Goal: Complete application form: Complete application form

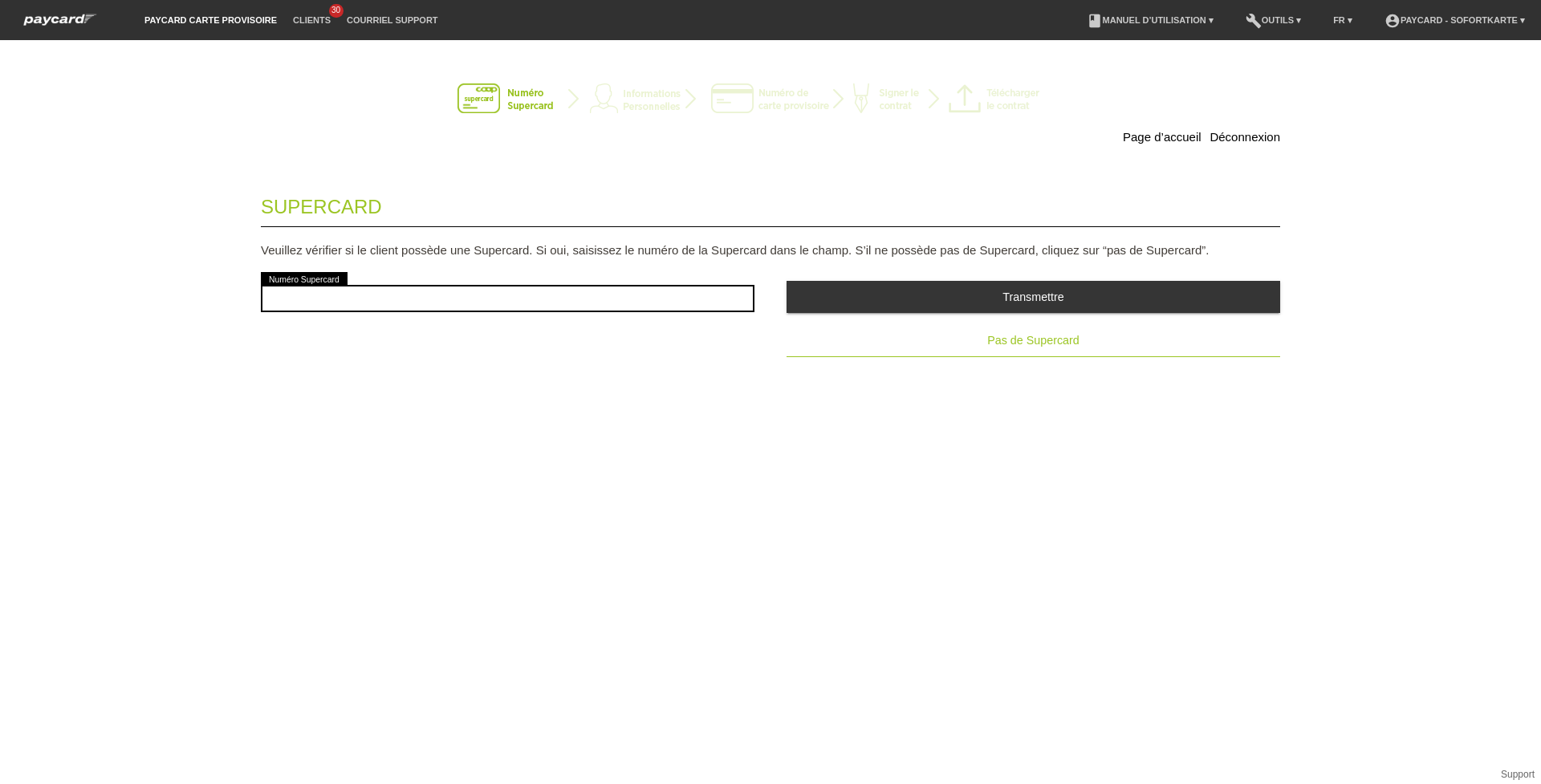
click at [1012, 343] on span "Pas de Supercard" at bounding box center [1033, 340] width 92 height 13
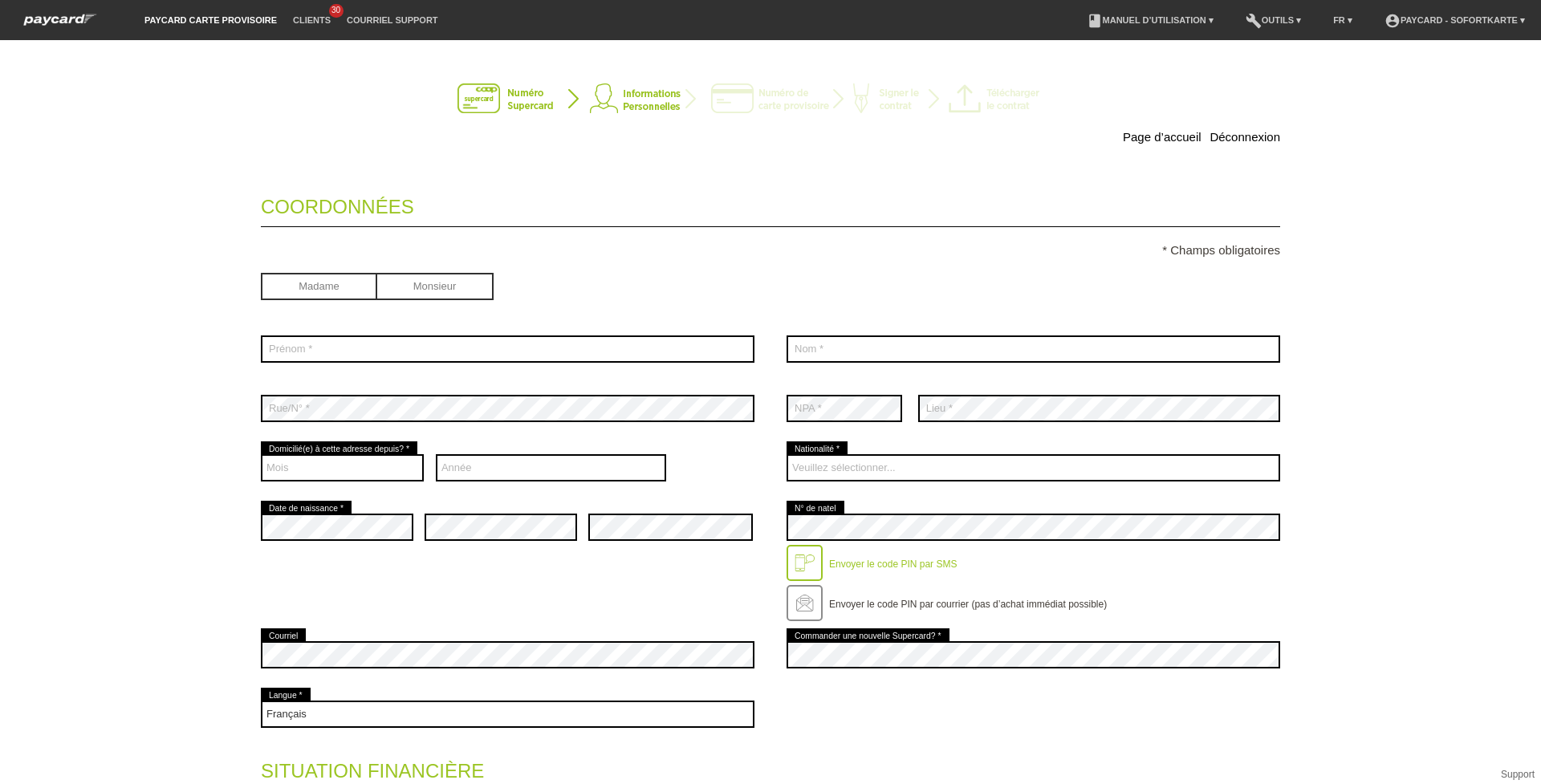
click at [428, 287] on input "radio" at bounding box center [435, 285] width 117 height 24
radio input "true"
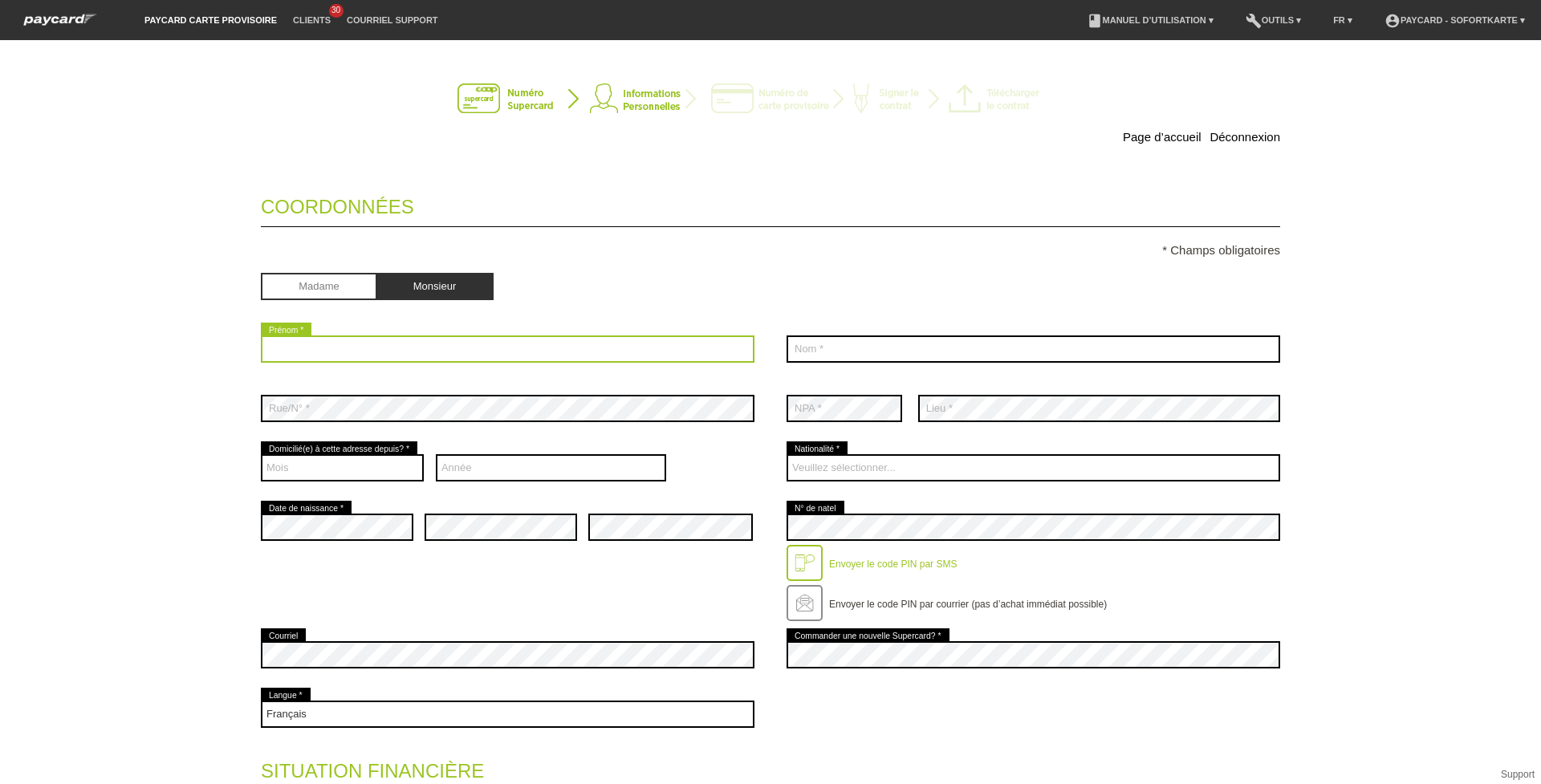
click at [348, 340] on input "text" at bounding box center [508, 349] width 494 height 28
type input "Julio"
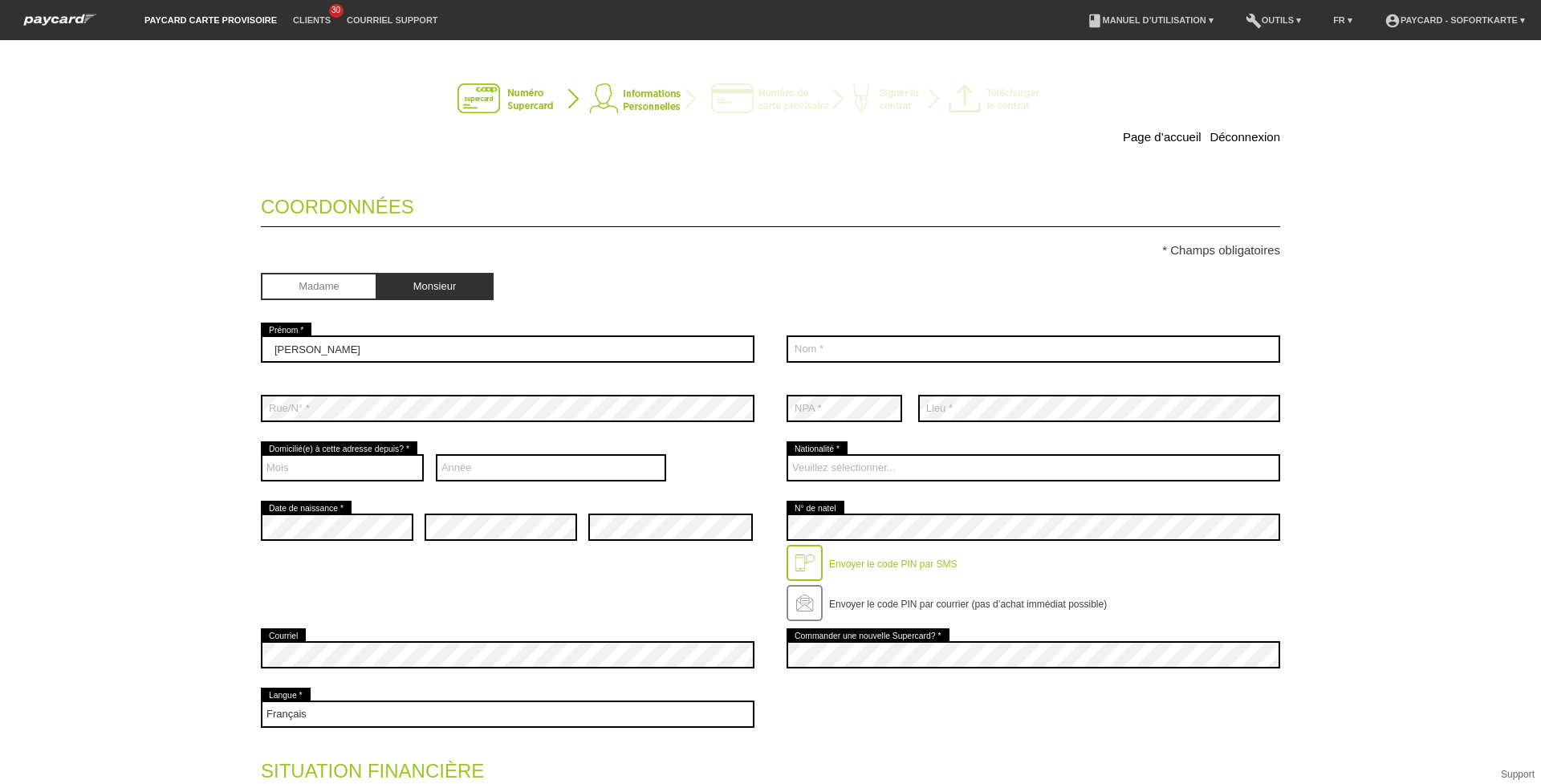
click at [942, 372] on fieldset "Coordonnées * Champs obligatoires Madame Monsieur Julio error Prénom * C" at bounding box center [770, 653] width 1020 height 947
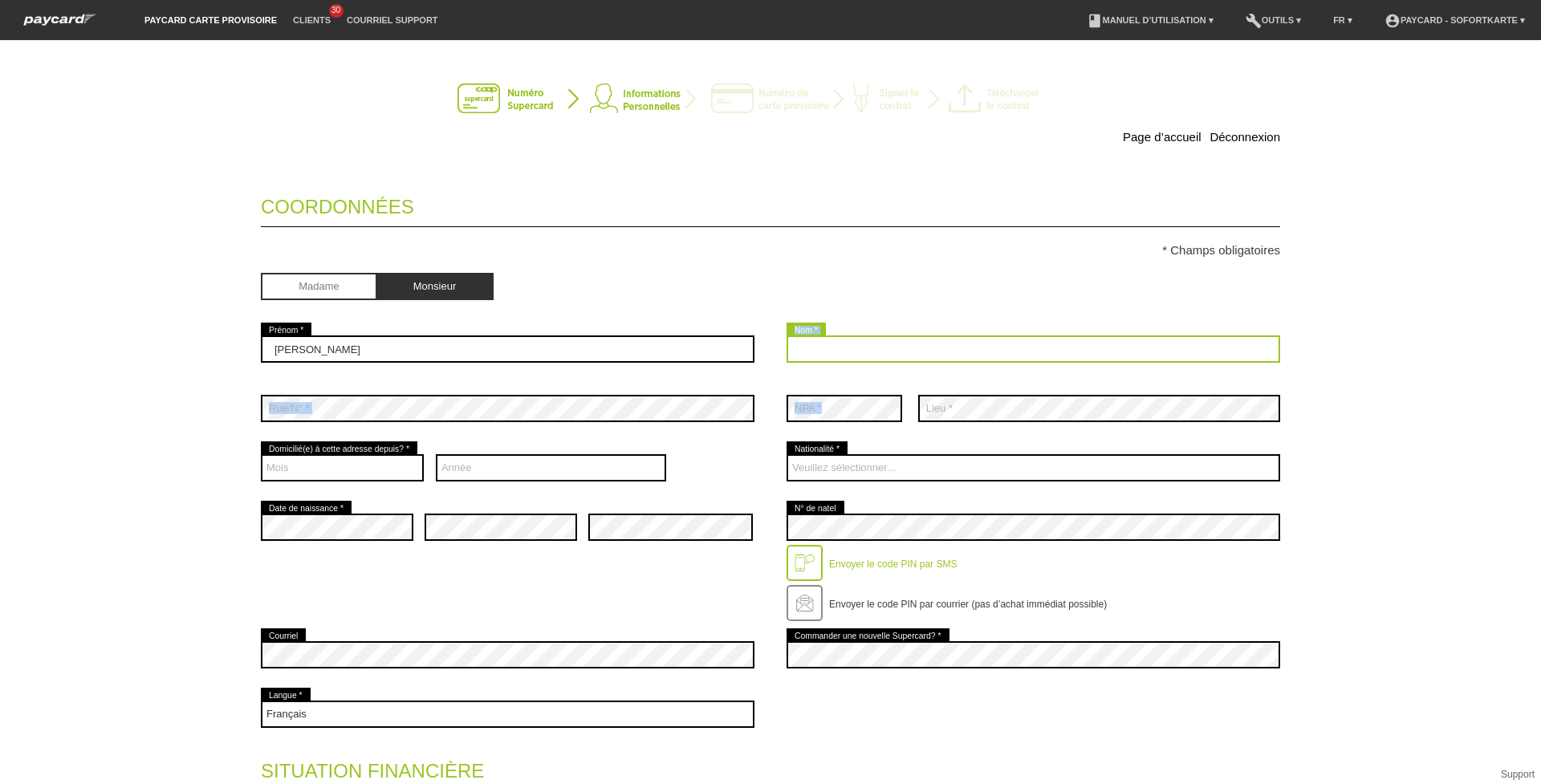
drag, startPoint x: 942, startPoint y: 372, endPoint x: 950, endPoint y: 357, distance: 17.0
click at [950, 357] on input "text" at bounding box center [1033, 349] width 494 height 28
type input "Toloche"
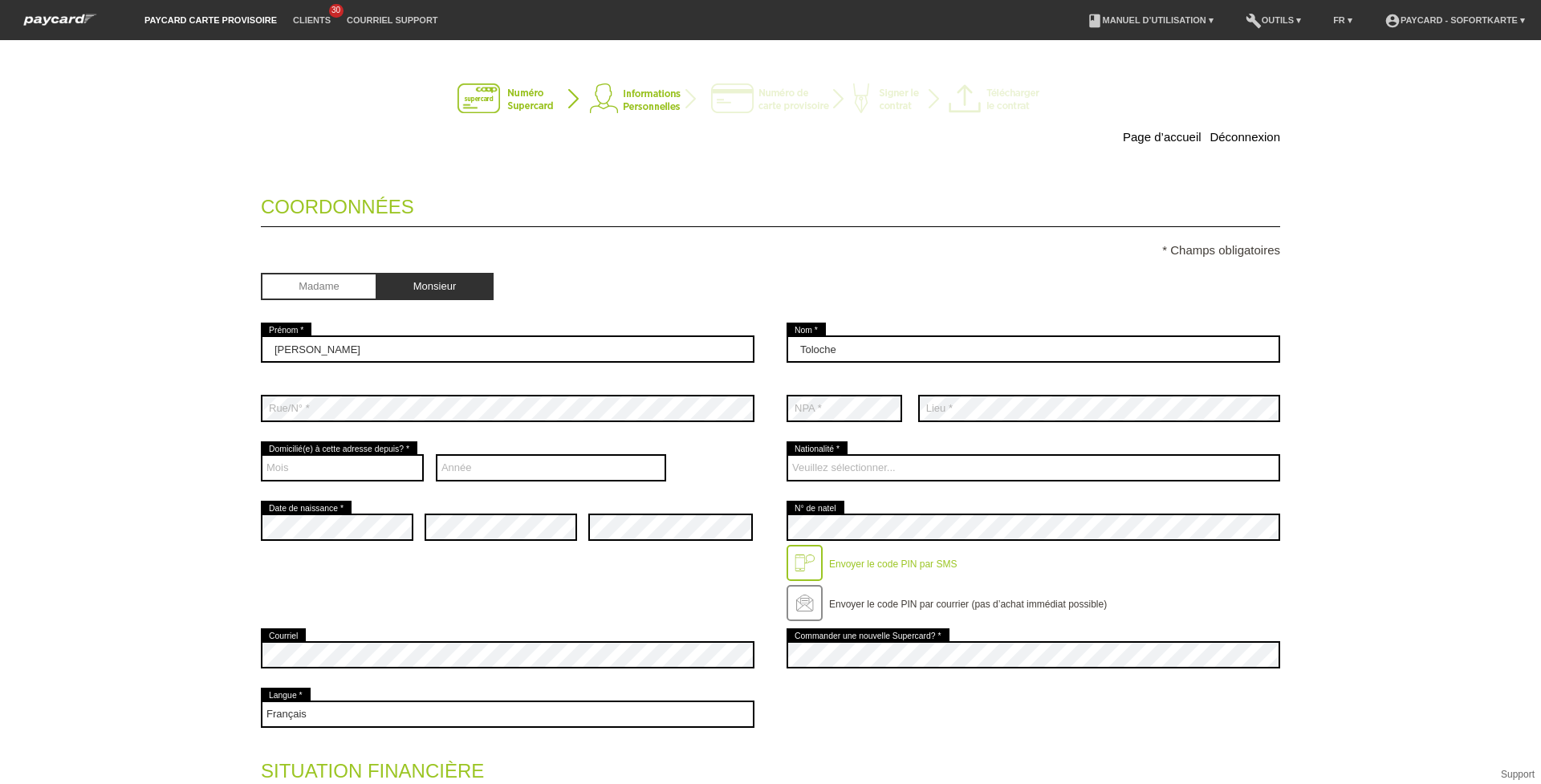
click at [420, 438] on div "Mois 01 02 03 04 05 06 07 08 09" at bounding box center [508, 468] width 494 height 60
click at [452, 465] on select "Année 2025 2024 2023 2022 2021 2020 2019 2018 2017 2016" at bounding box center [551, 468] width 231 height 28
select select "2023"
click at [436, 454] on select "Année 2025 2024 2023 2022 2021 2020 2019 2018 2017 2016" at bounding box center [551, 468] width 231 height 28
click at [365, 461] on select "Mois 01 02 03 04 05 06 07 08 09 10 11 12" at bounding box center [342, 468] width 163 height 28
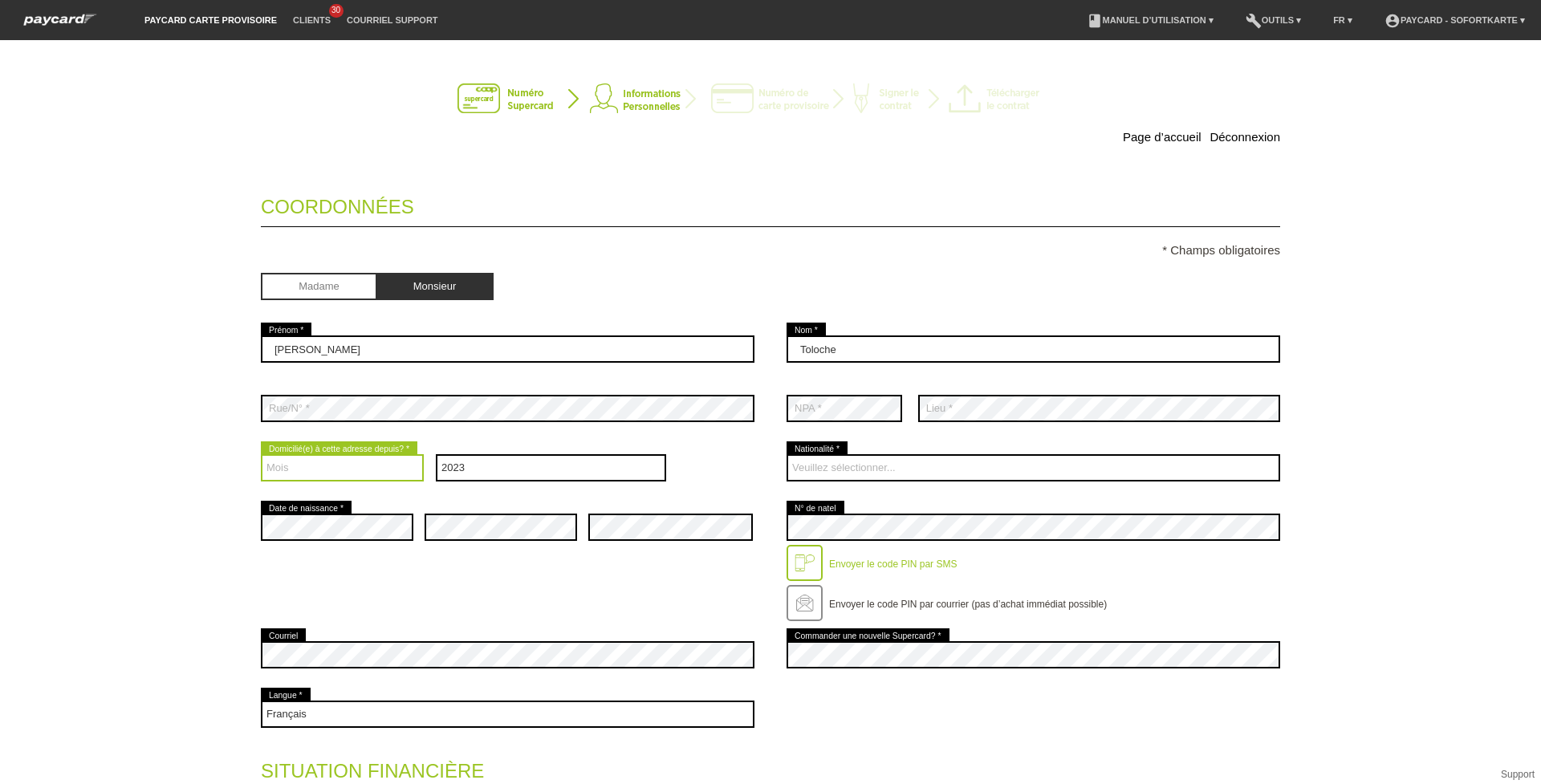
select select "07"
click at [261, 454] on select "Mois 01 02 03 04 05 06 07 08 09 10 11 12" at bounding box center [342, 468] width 163 height 28
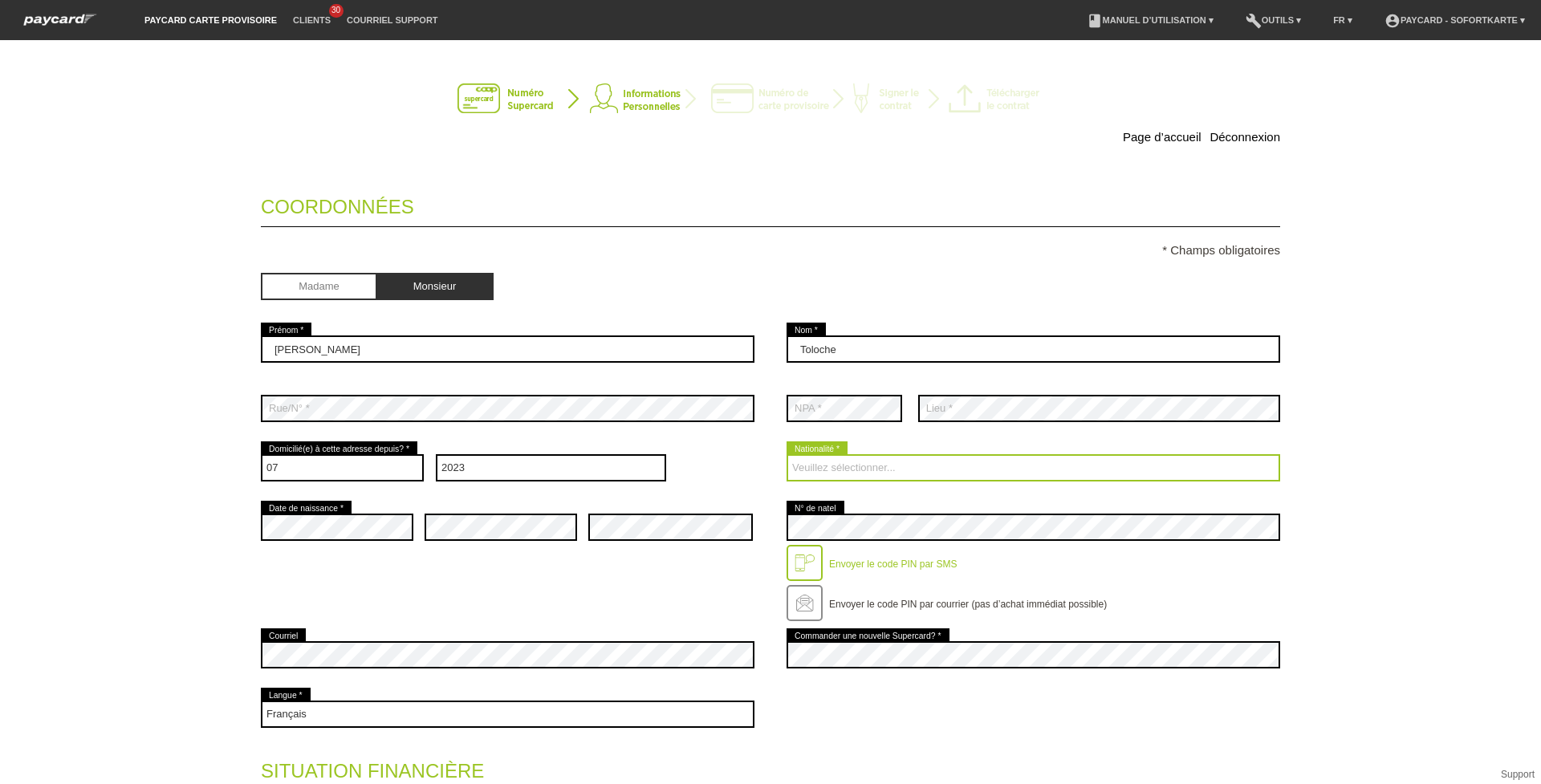
click at [850, 460] on select "Veuillez sélectionner... Suisse Allemagne Autriche Liechtenstein ------------ A…" at bounding box center [1033, 468] width 494 height 28
select select "FR"
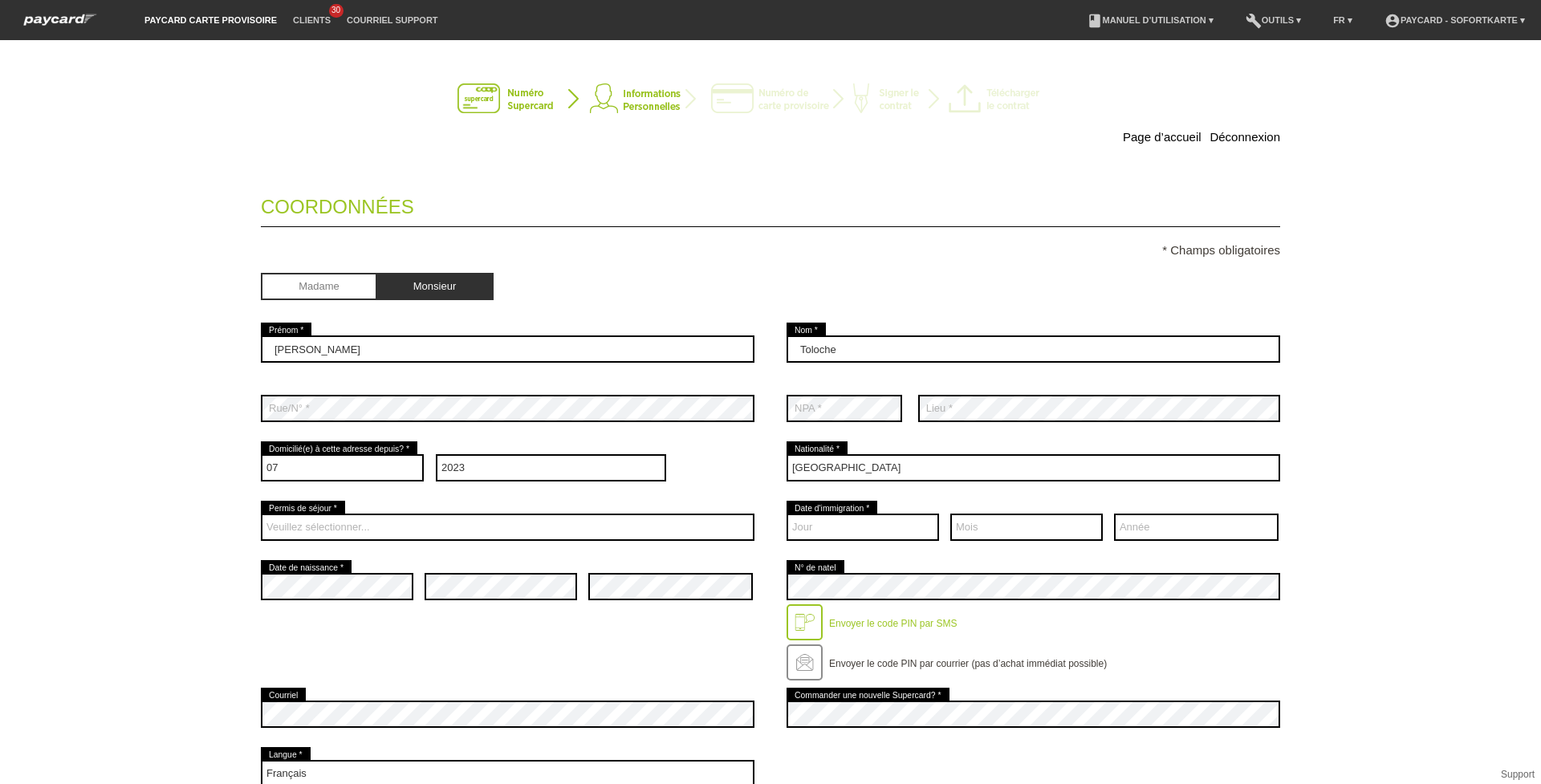
click at [394, 503] on div "Veuillez sélectionner... C B B - Statut de réfugié Autre error Permis de séjour…" at bounding box center [508, 527] width 494 height 60
click at [371, 517] on select "Veuillez sélectionner... C B B - Statut de réfugié Autre" at bounding box center [508, 528] width 494 height 28
select select "B"
click at [261, 514] on select "Veuillez sélectionner... C B B - Statut de réfugié Autre" at bounding box center [508, 528] width 494 height 28
click at [849, 524] on select "Jour 01 02 03 04 05 06 07 08 09 10 11 12 13 14 15 16 17" at bounding box center [862, 528] width 153 height 28
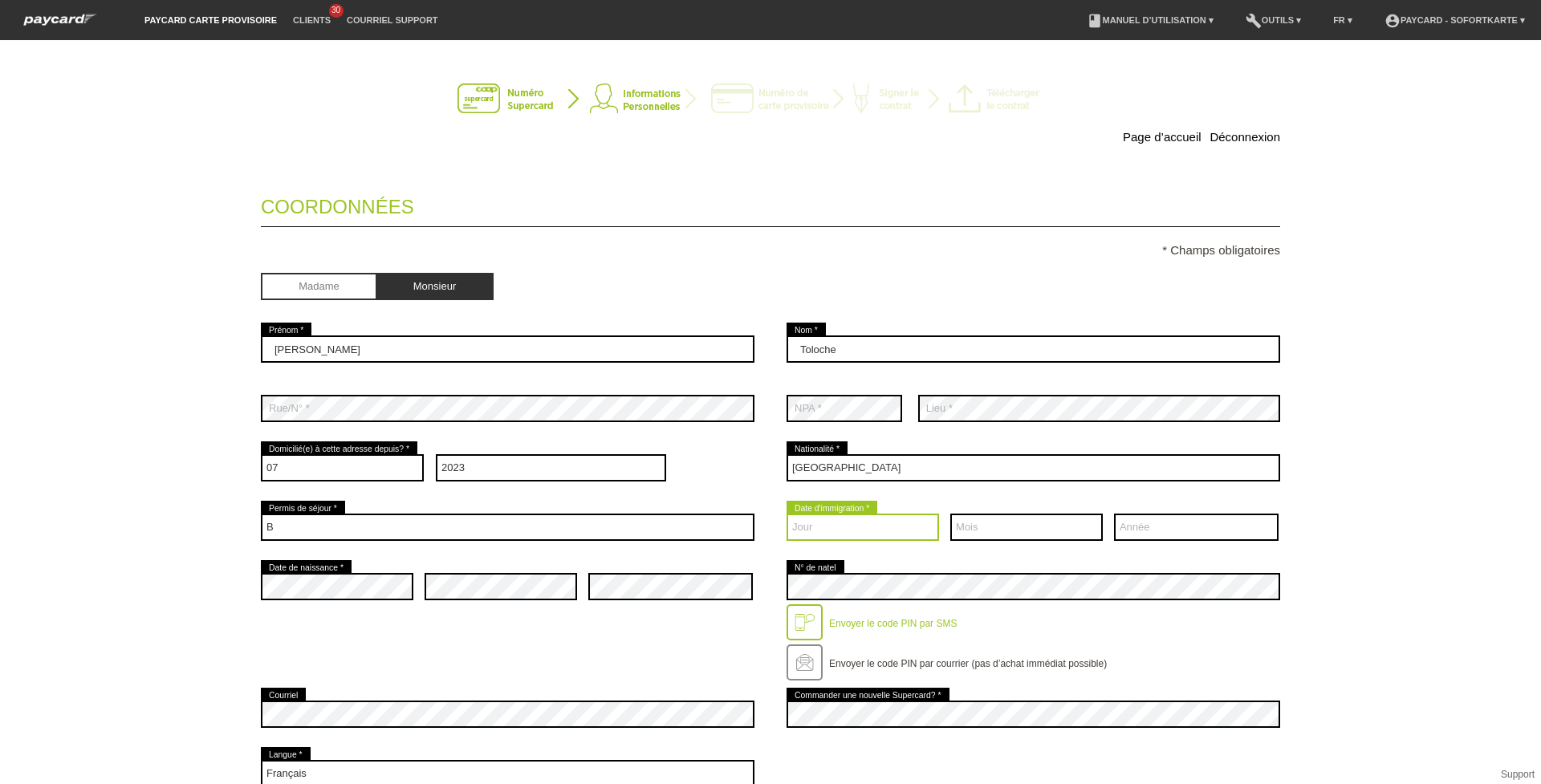
select select "18"
click at [786, 514] on select "Jour 01 02 03 04 05 06 07 08 09 10 11 12 13 14 15 16 17" at bounding box center [862, 528] width 153 height 28
click at [1005, 526] on select "Mois 01 02 03 04 05 06 07 08 09 10 11 12" at bounding box center [1026, 528] width 153 height 28
select select "04"
click at [950, 514] on select "Mois 01 02 03 04 05 06 07 08 09 10 11 12" at bounding box center [1026, 528] width 153 height 28
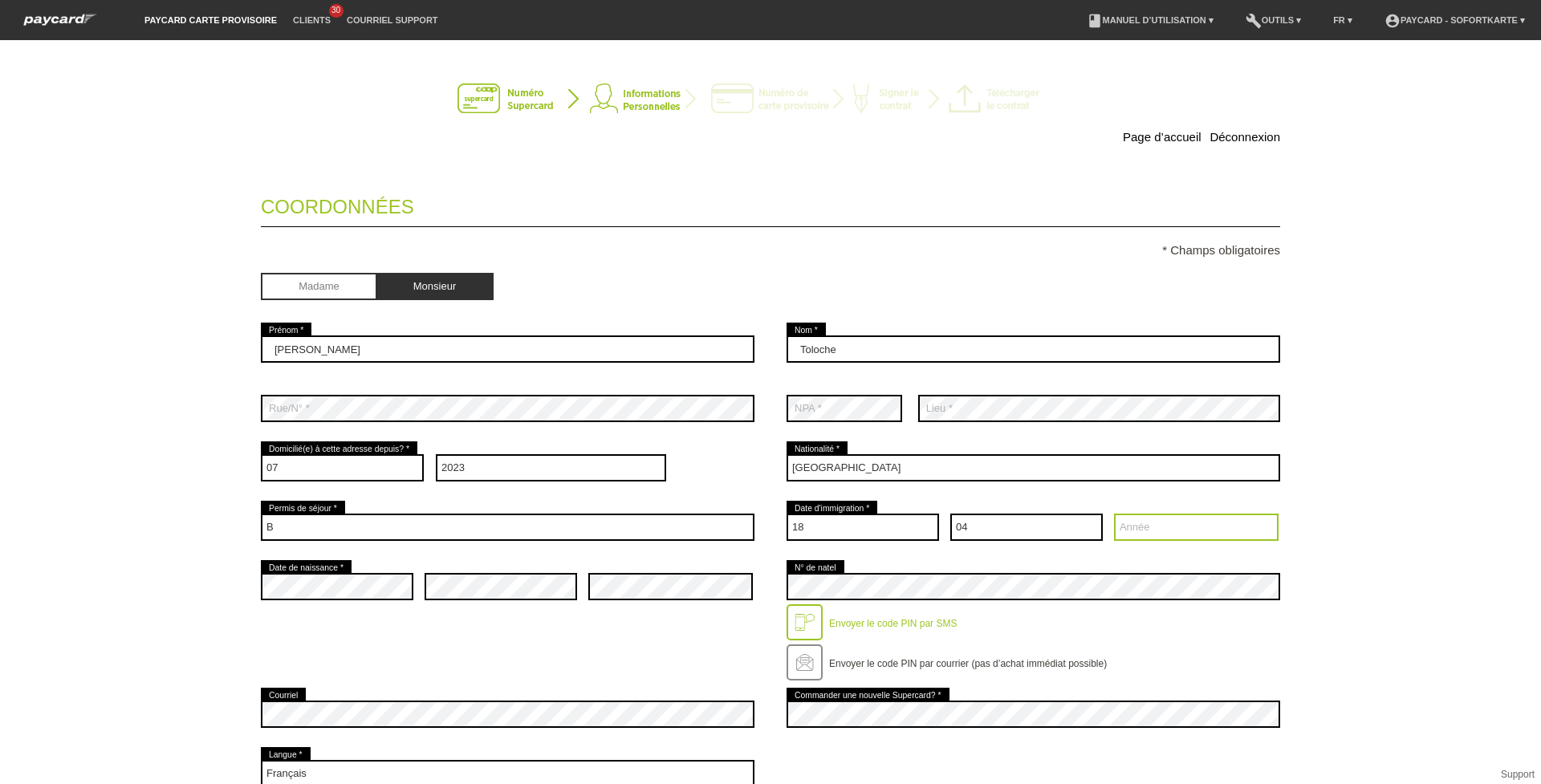
click at [1116, 535] on select "Année 2025 2024 2023 2022 2021 2020 2019 2018 2017 2016" at bounding box center [1196, 528] width 165 height 28
select select "2023"
click at [1114, 514] on select "Année 2025 2024 2023 2022 2021 2020 2019 2018 2017 2016" at bounding box center [1196, 528] width 165 height 28
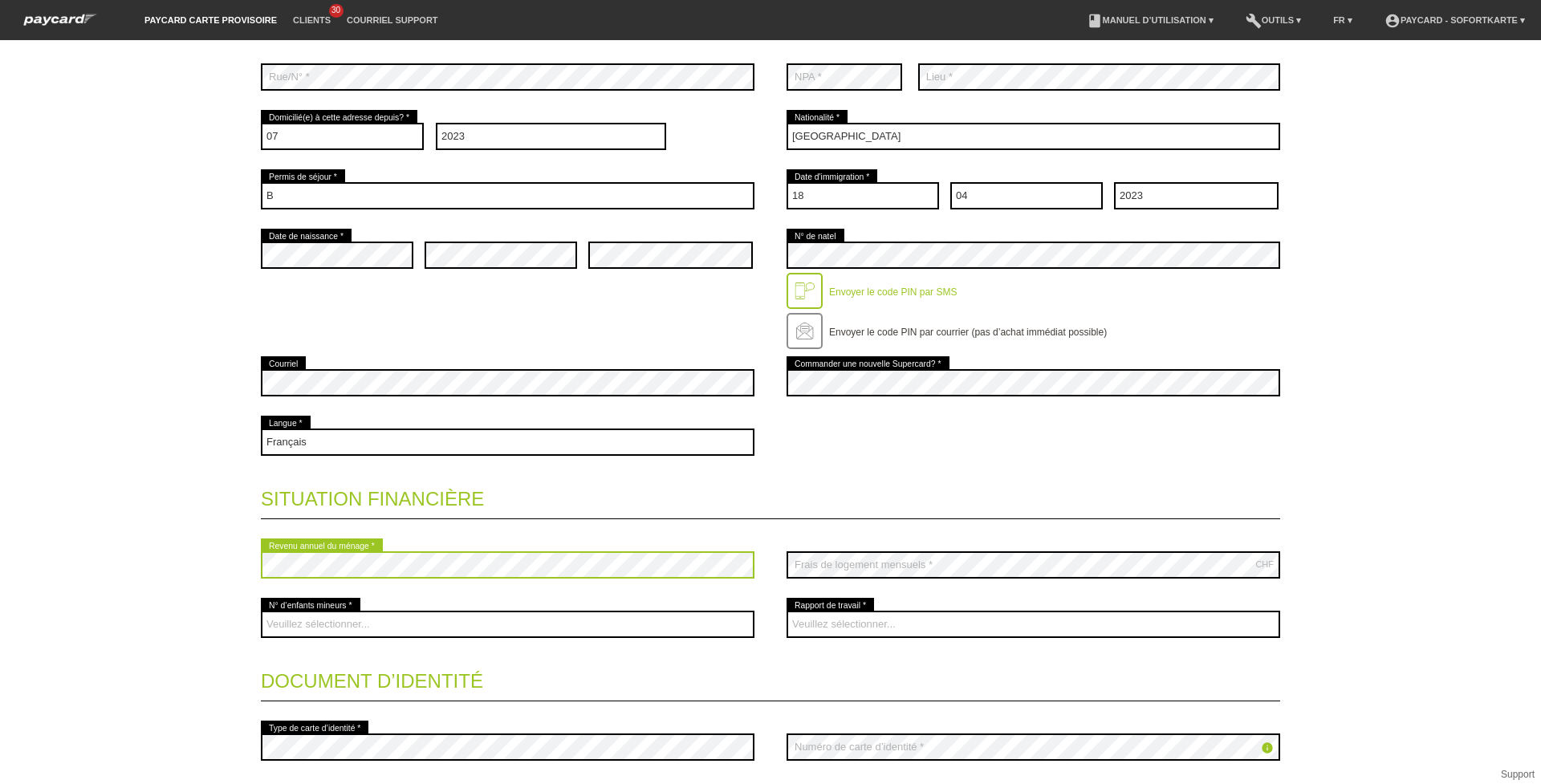
scroll to position [332, 0]
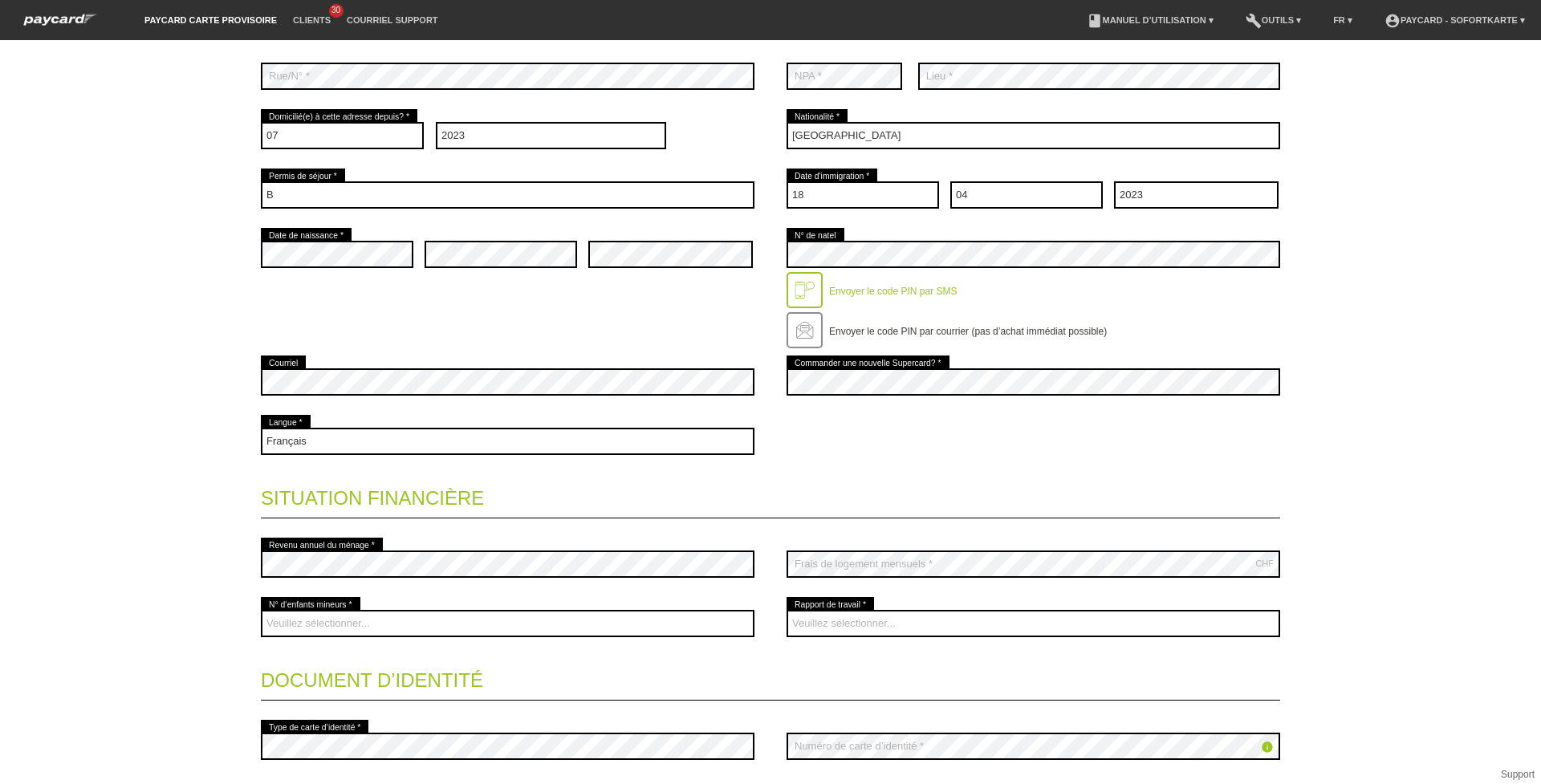
click at [919, 416] on div at bounding box center [1033, 417] width 494 height 12
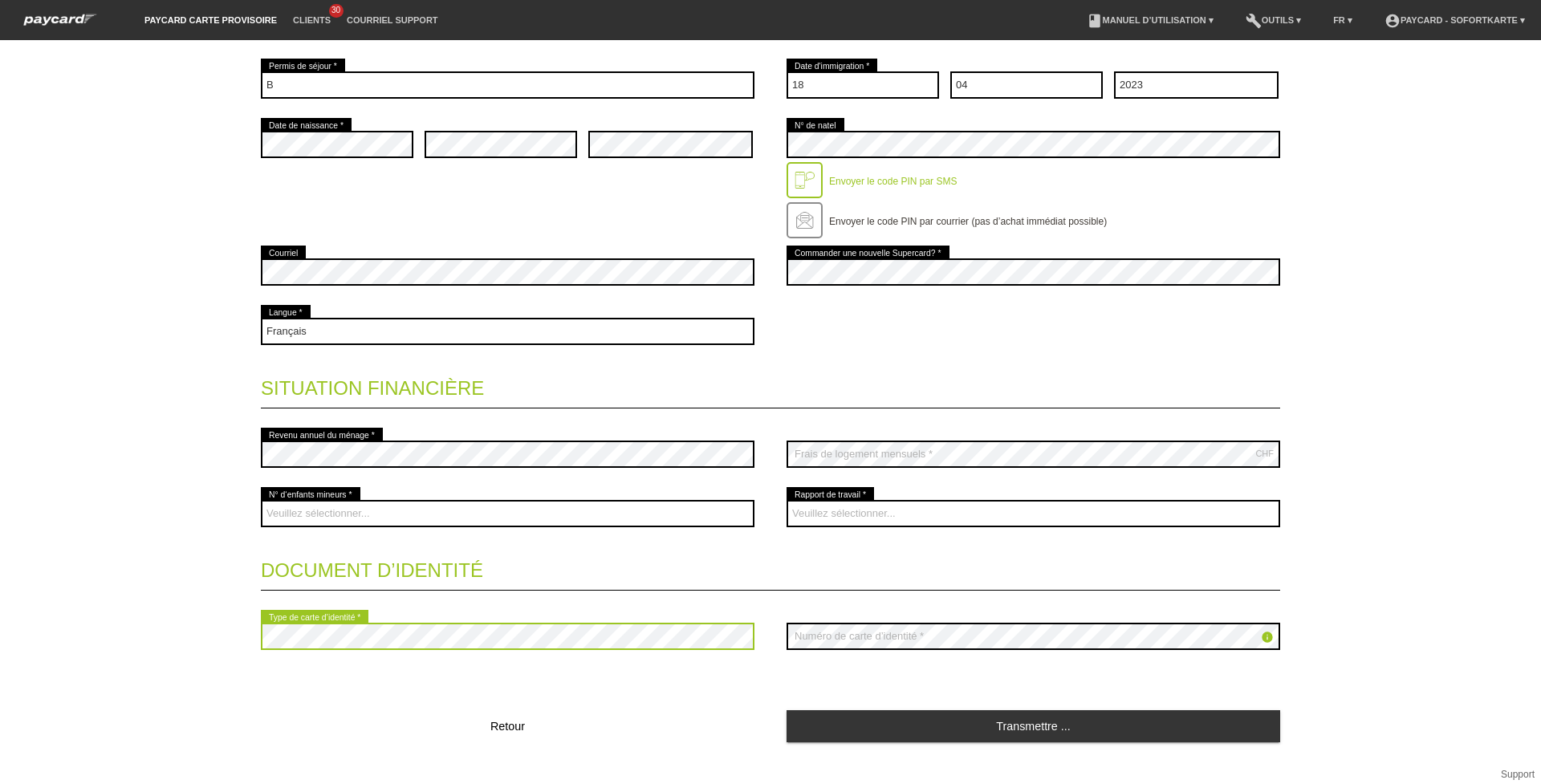
scroll to position [443, 0]
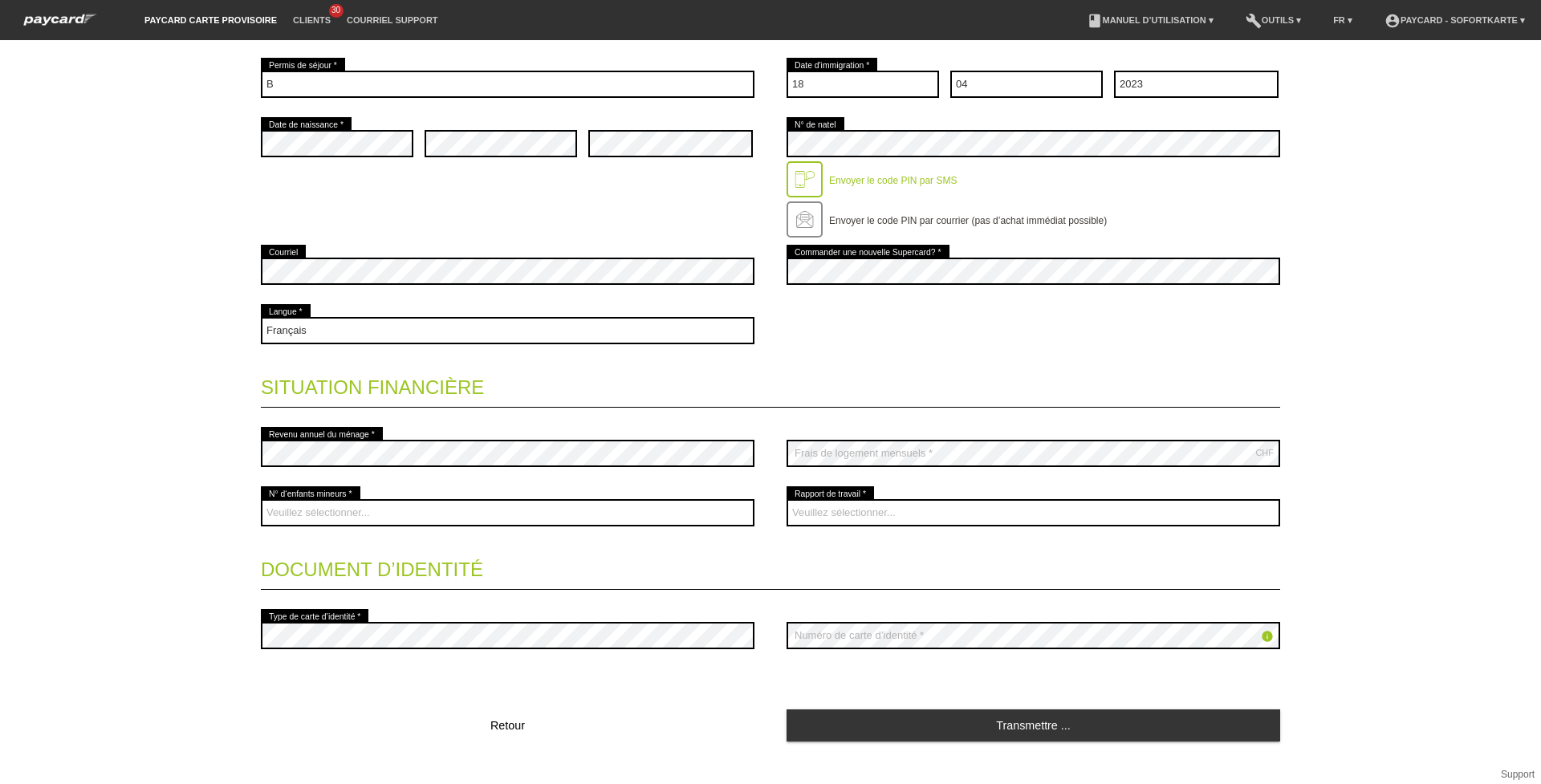
click at [800, 577] on legend "Document d’identité" at bounding box center [770, 566] width 1020 height 48
click at [828, 382] on legend "Situation financière" at bounding box center [770, 384] width 1020 height 48
click at [337, 502] on select "Veuillez sélectionner... 0 1 2 3 4 5 6 7 8 9" at bounding box center [508, 513] width 494 height 28
select select "0"
click at [261, 499] on select "Veuillez sélectionner... 0 1 2 3 4 5 6 7 8 9" at bounding box center [508, 513] width 494 height 28
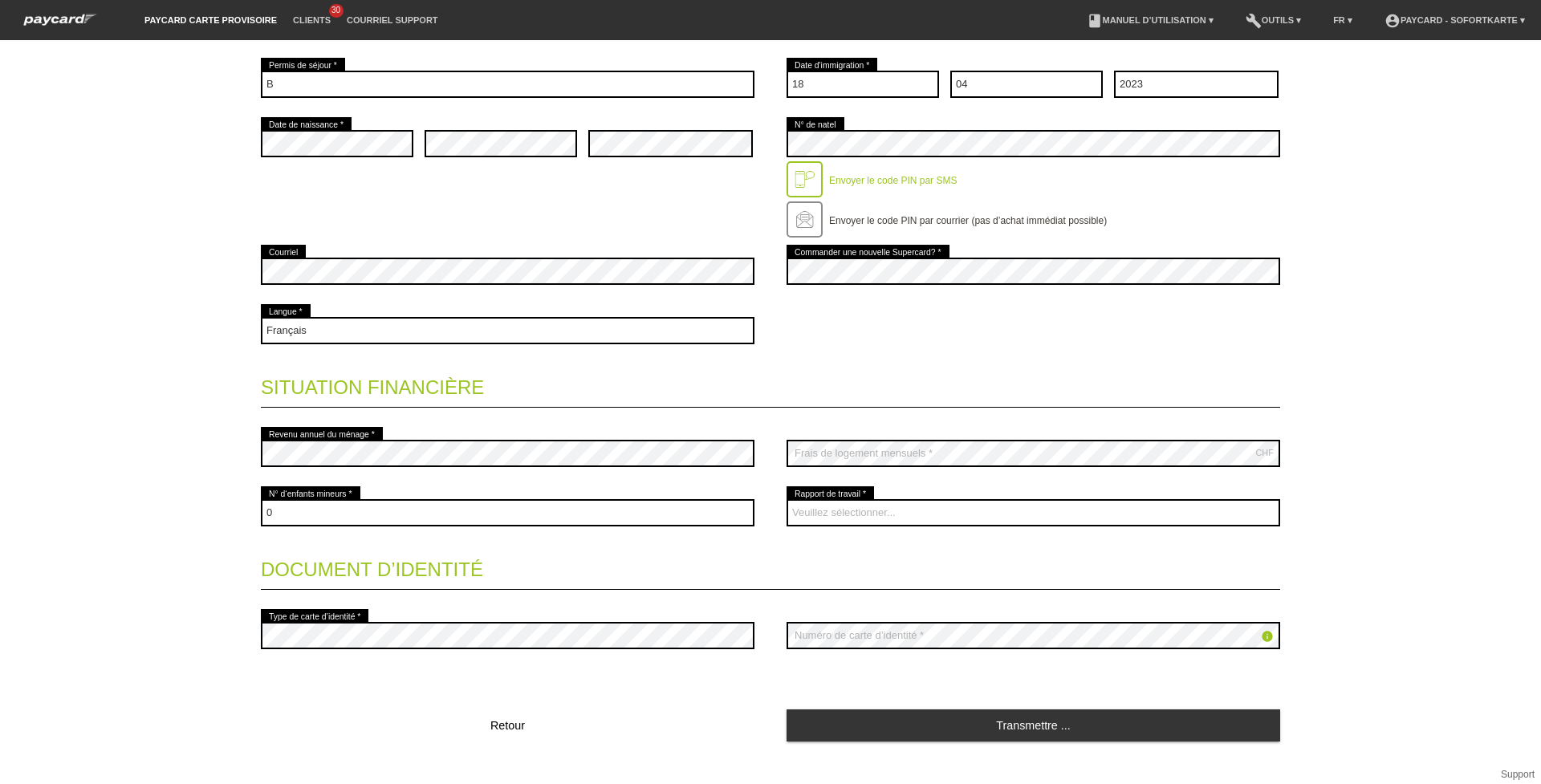
click at [848, 364] on legend "Situation financière" at bounding box center [770, 384] width 1020 height 48
click at [841, 506] on select "Veuillez sélectionner... A durée indéterminée A durée déterminée Apprenti/étudi…" at bounding box center [1033, 513] width 494 height 28
select select "UNLIMITED"
click at [786, 499] on select "Veuillez sélectionner... A durée indéterminée A durée déterminée Apprenti/étudi…" at bounding box center [1033, 513] width 494 height 28
click at [724, 596] on fieldset "Coordonnées * Champs obligatoires Madame Monsieur Julio error Prénom * C" at bounding box center [770, 240] width 1020 height 1006
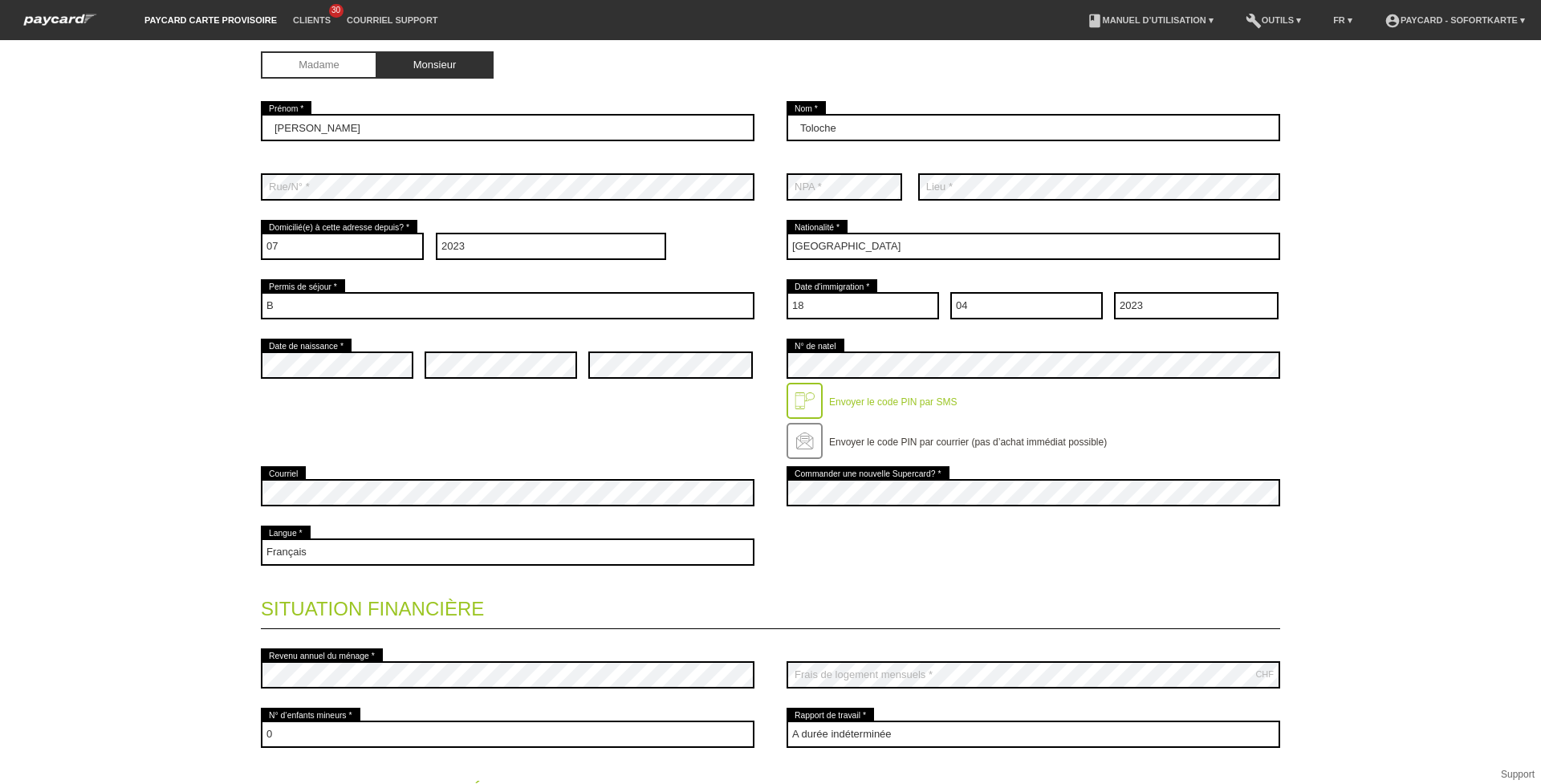
scroll to position [466, 0]
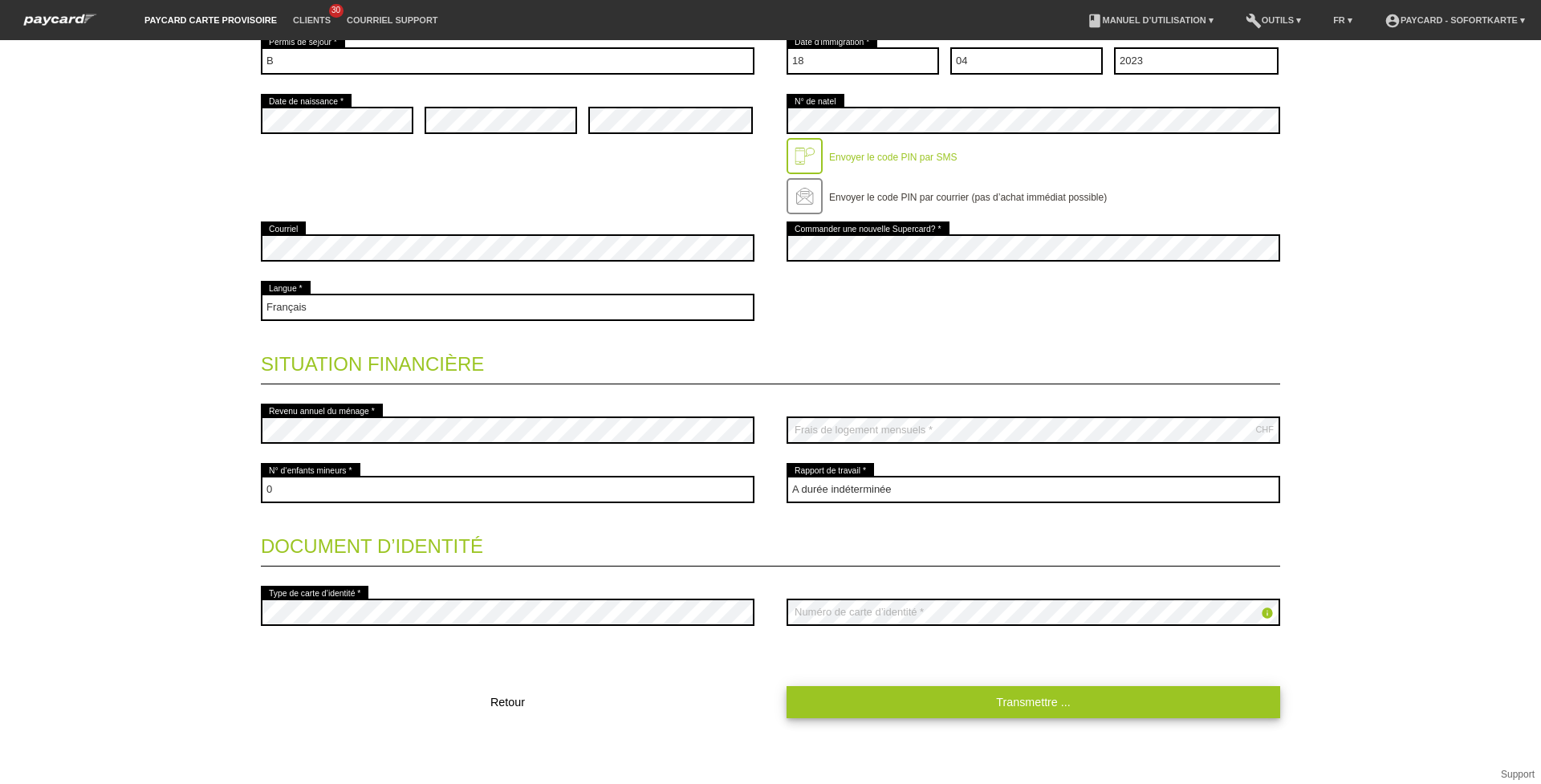
click at [849, 695] on link "Transmettre ..." at bounding box center [1033, 701] width 494 height 31
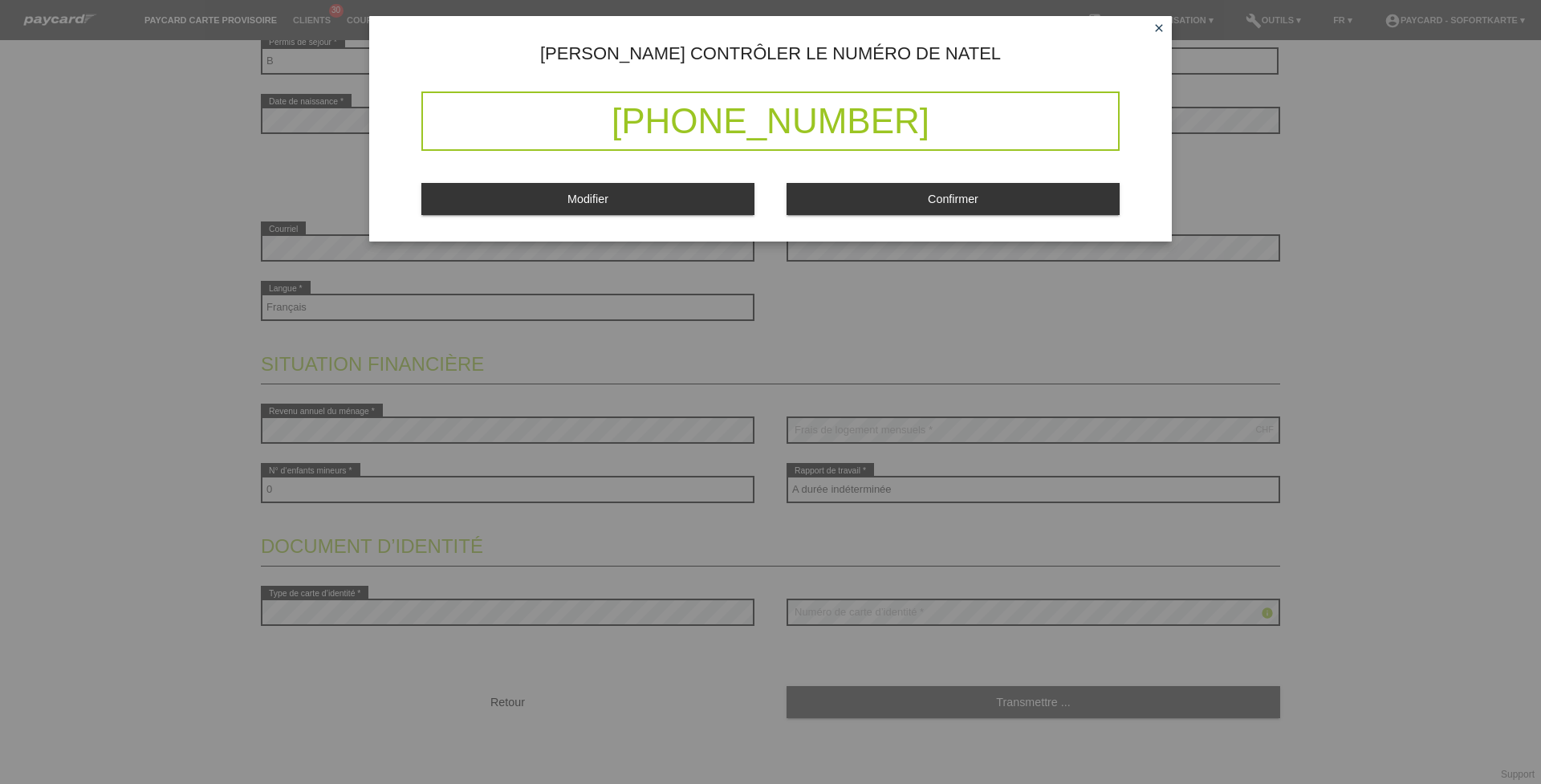
drag, startPoint x: 640, startPoint y: 123, endPoint x: 968, endPoint y: 129, distance: 328.1
click at [968, 129] on div "+41 79 633 92 33" at bounding box center [770, 121] width 698 height 60
drag, startPoint x: 968, startPoint y: 129, endPoint x: 977, endPoint y: 194, distance: 65.6
click at [977, 194] on span "Confirmer" at bounding box center [953, 199] width 51 height 13
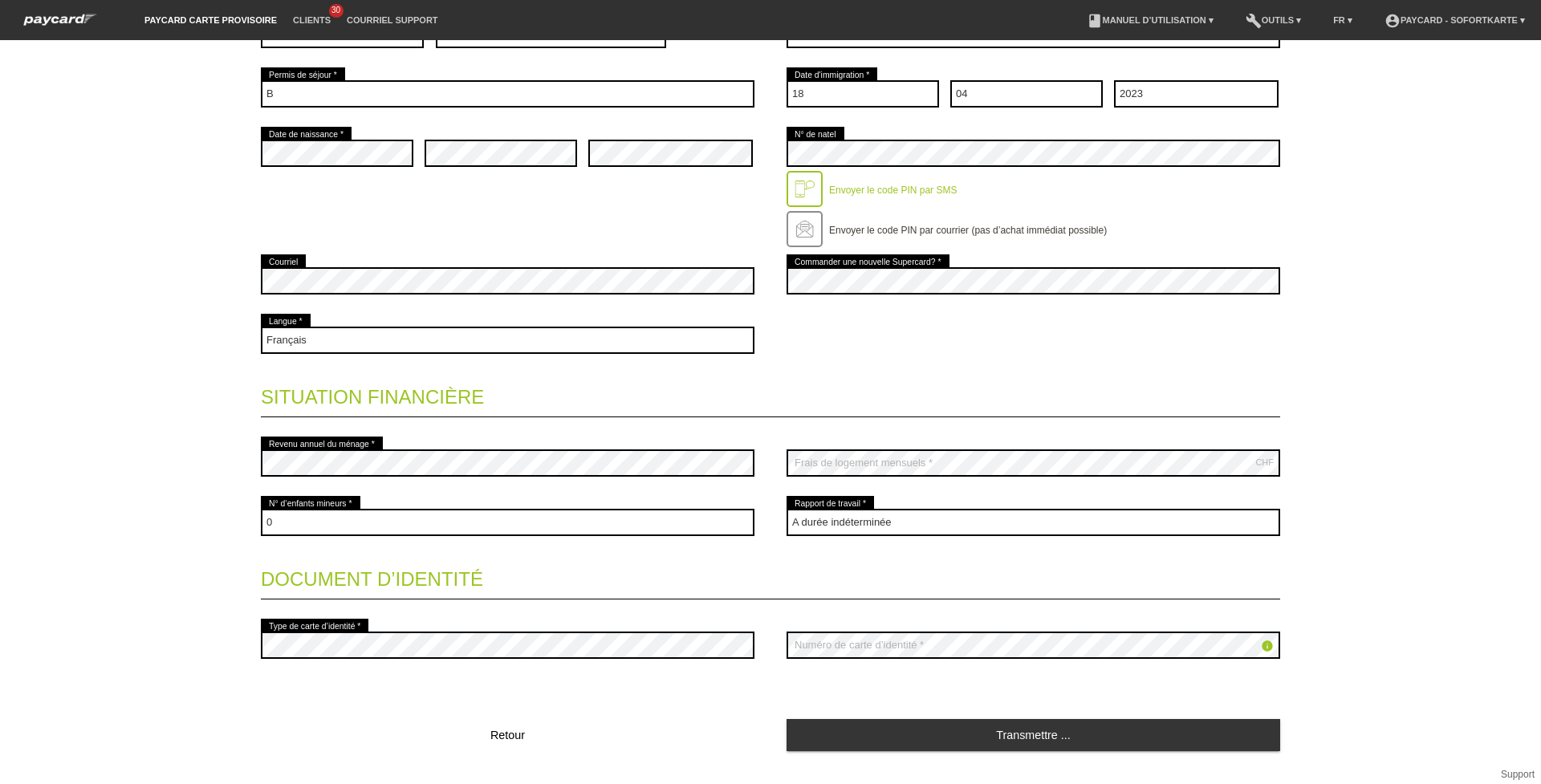
scroll to position [0, 0]
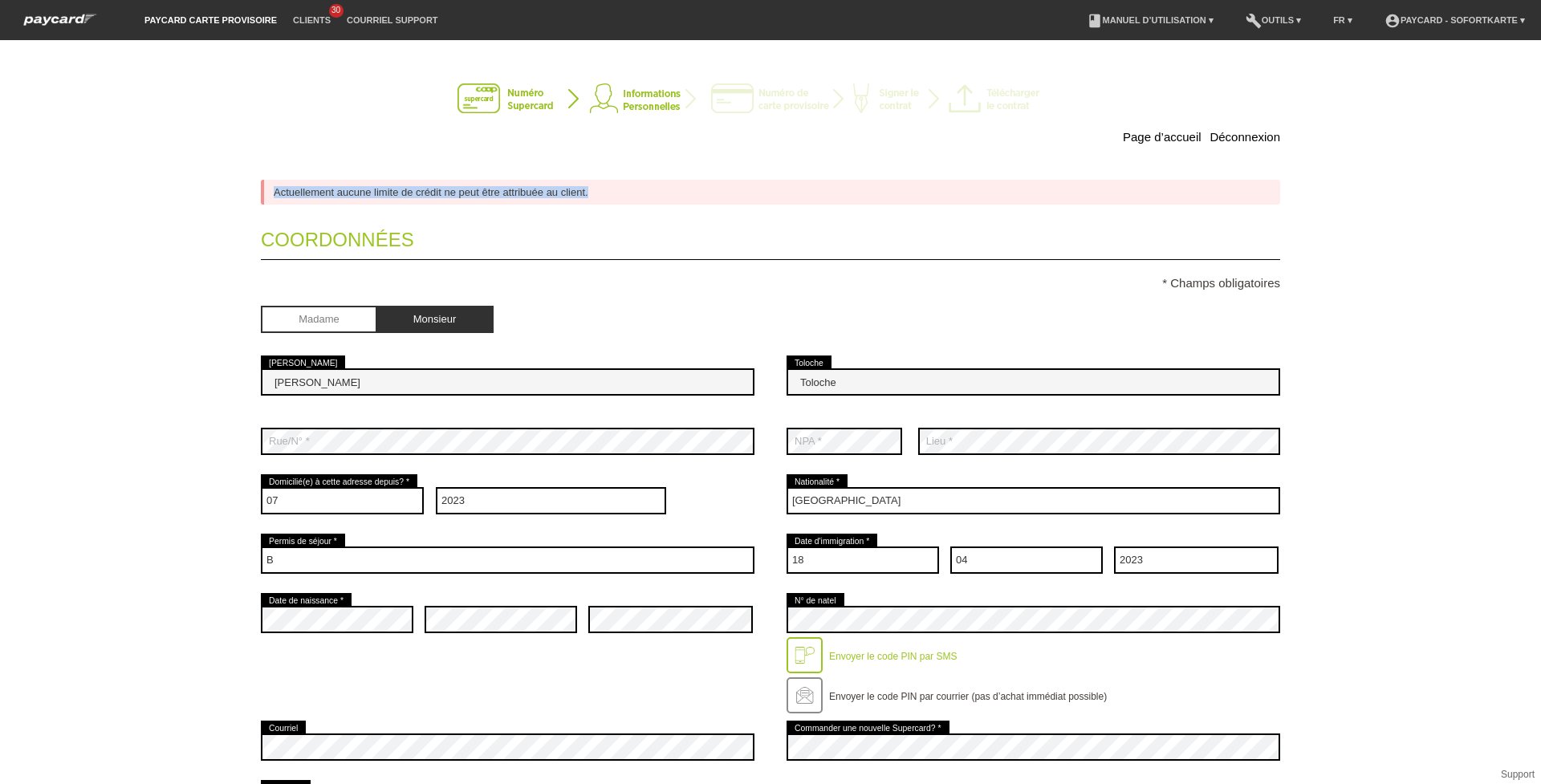
drag, startPoint x: 604, startPoint y: 187, endPoint x: 249, endPoint y: 187, distance: 355.0
click at [249, 187] on div "Page d’accueil Déconnexion Actuellement aucune limite de crédit ne peut être at…" at bounding box center [770, 661] width 1124 height 1210
